Goal: Obtain resource: Obtain resource

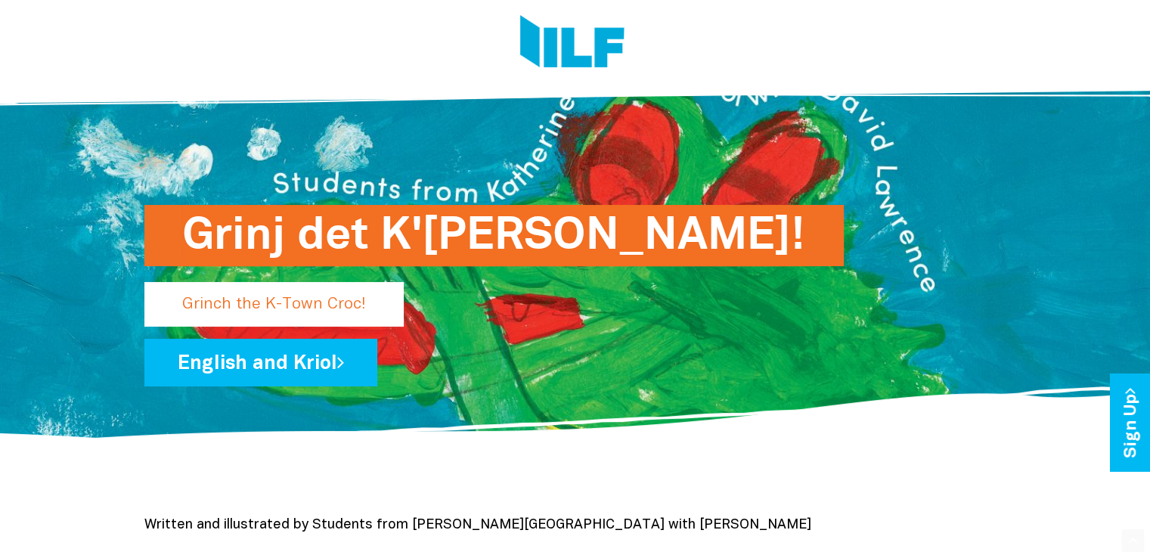
scroll to position [76, 0]
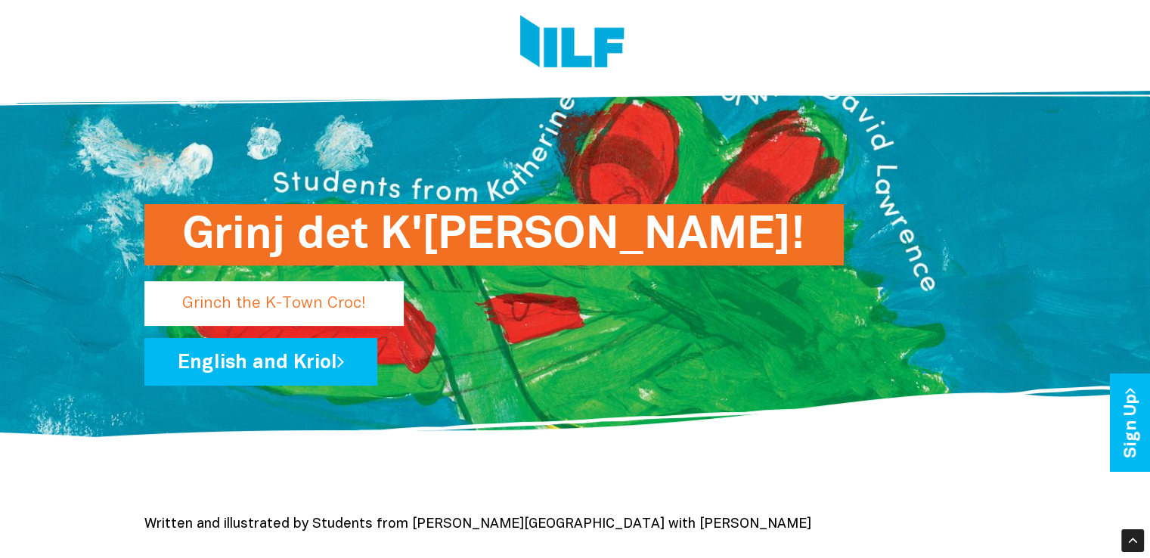
click at [190, 307] on p "Grinch the K-Town Croc!" at bounding box center [273, 303] width 259 height 45
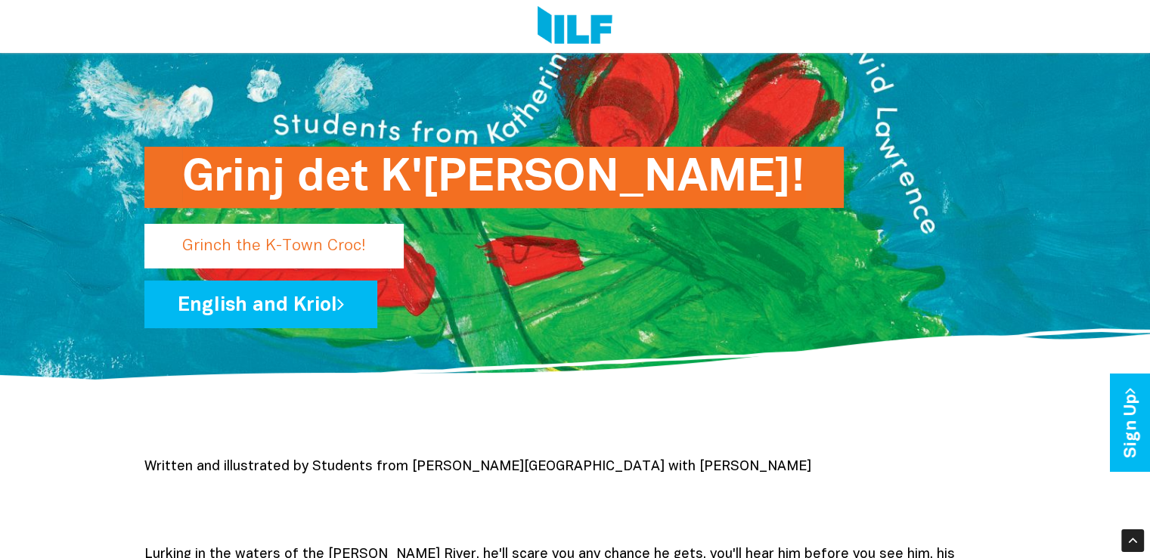
scroll to position [133, 0]
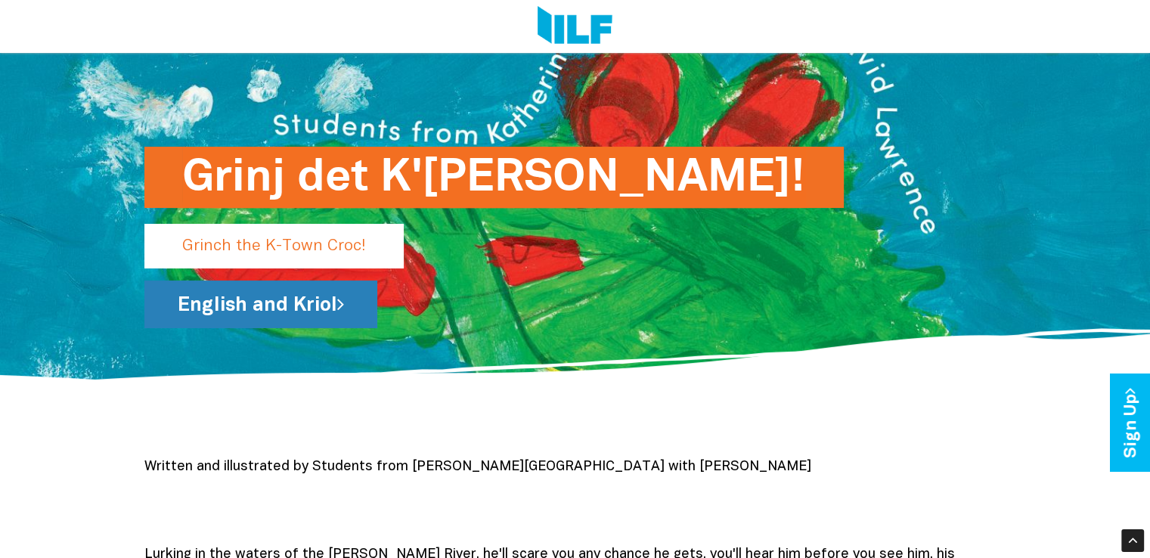
click at [200, 312] on link "English and Kriol" at bounding box center [260, 304] width 233 height 48
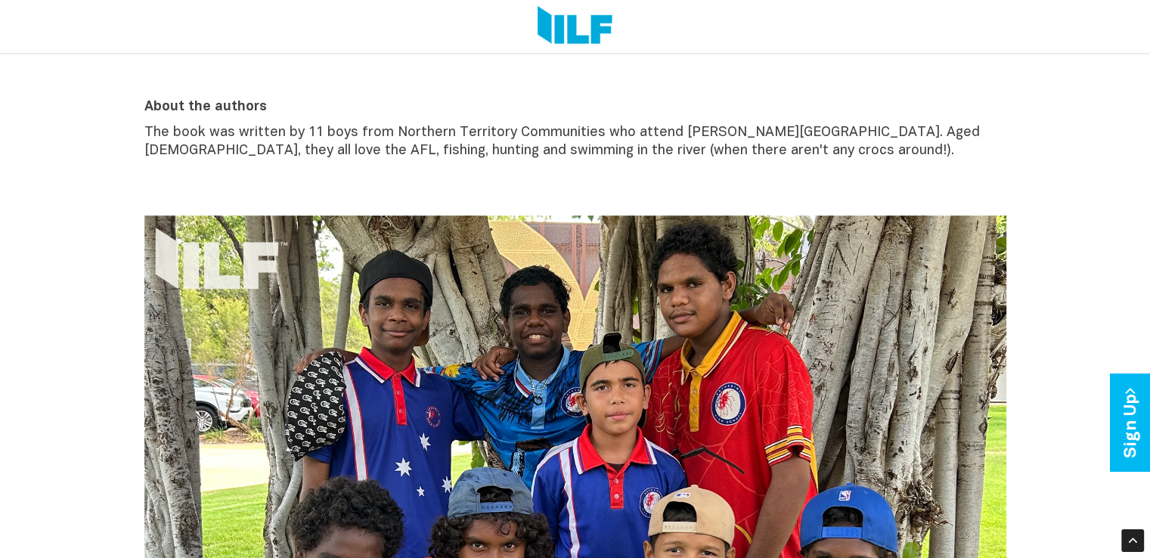
click at [38, 119] on div "Written and illustrated by Students from Katherine High School with David Lawre…" at bounding box center [575, 484] width 1150 height 1543
